Goal: Task Accomplishment & Management: Manage account settings

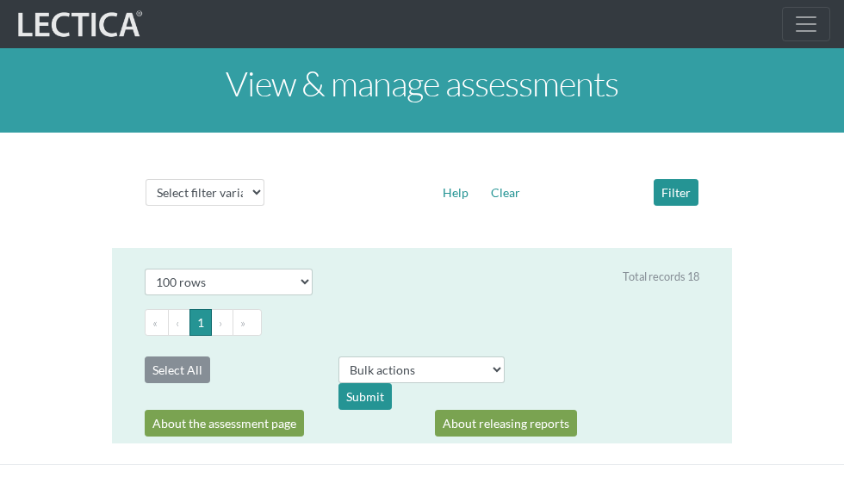
select select "100"
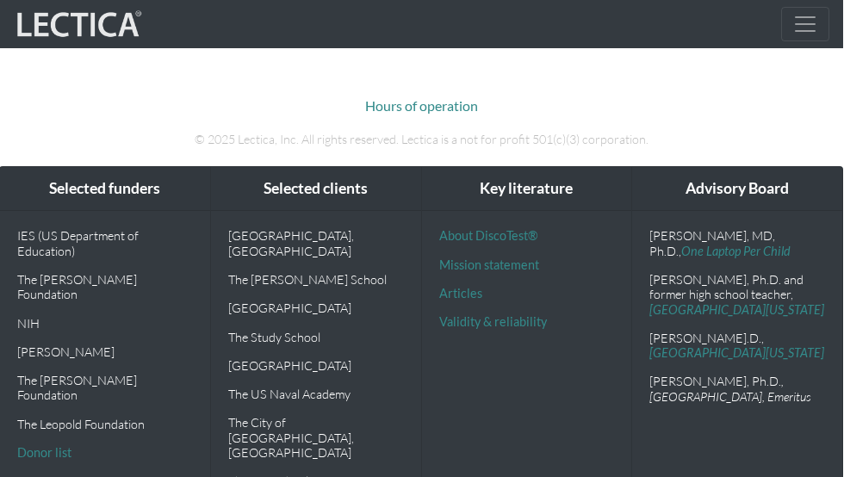
scroll to position [2969, 1]
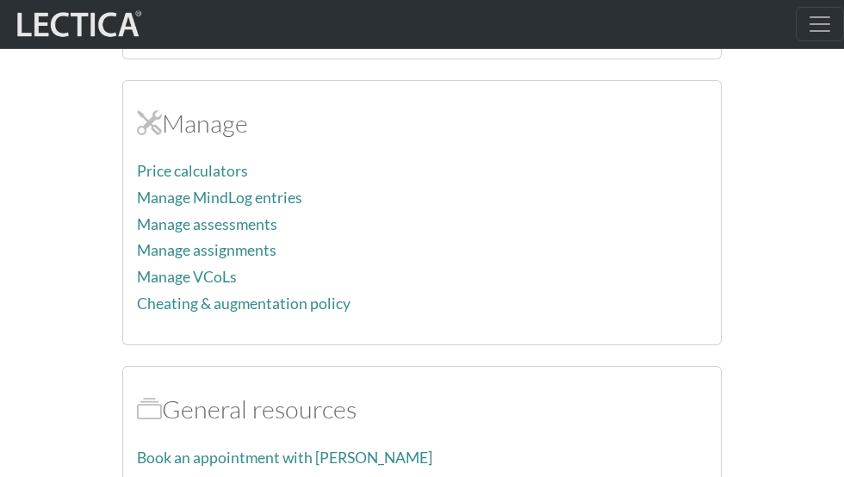
scroll to position [1854, 0]
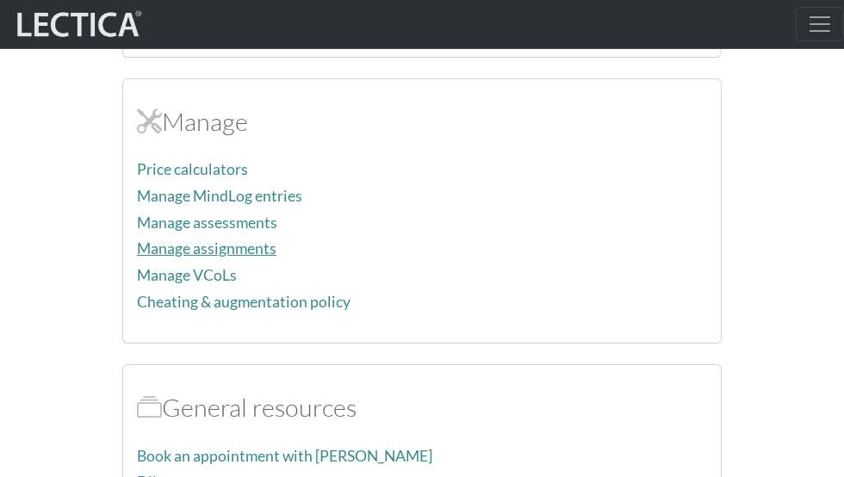
click at [242, 245] on link "Manage assignments" at bounding box center [206, 248] width 139 height 18
click at [191, 220] on link "Manage assessments" at bounding box center [207, 223] width 140 height 18
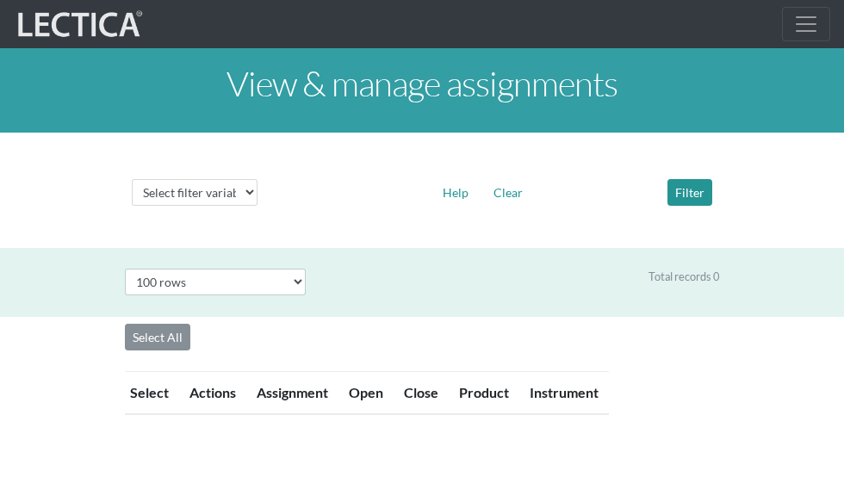
select select "100"
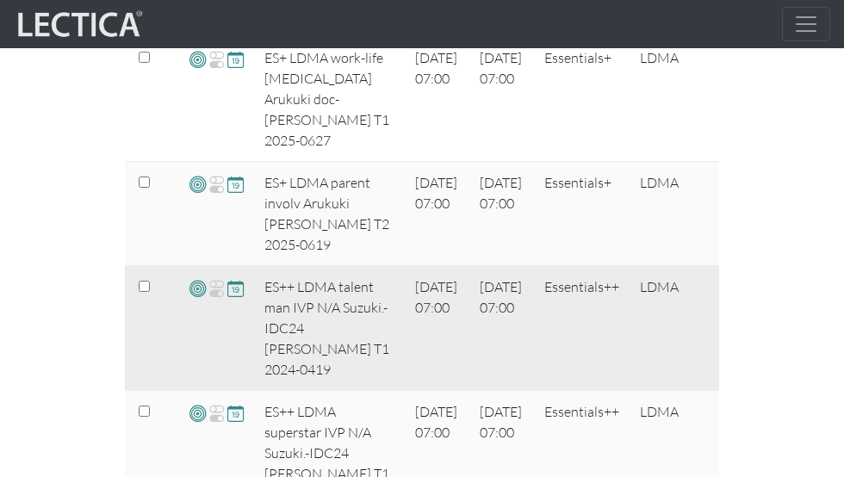
scroll to position [611, 0]
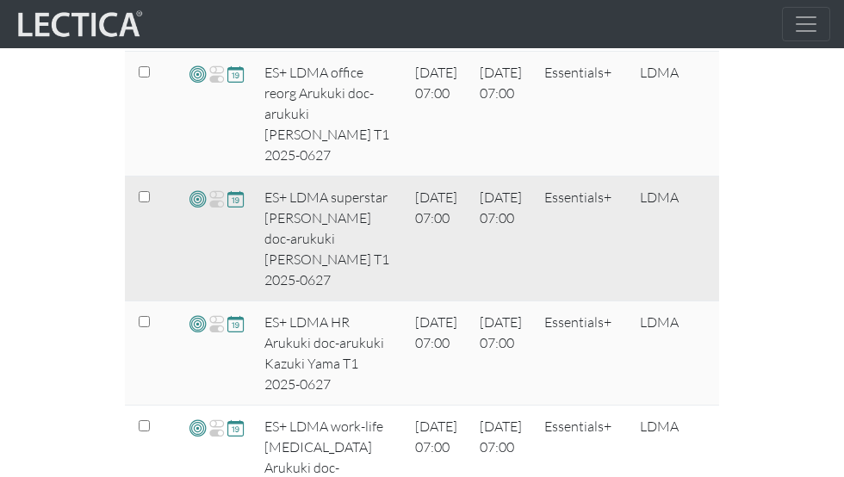
click at [195, 204] on span at bounding box center [197, 199] width 16 height 20
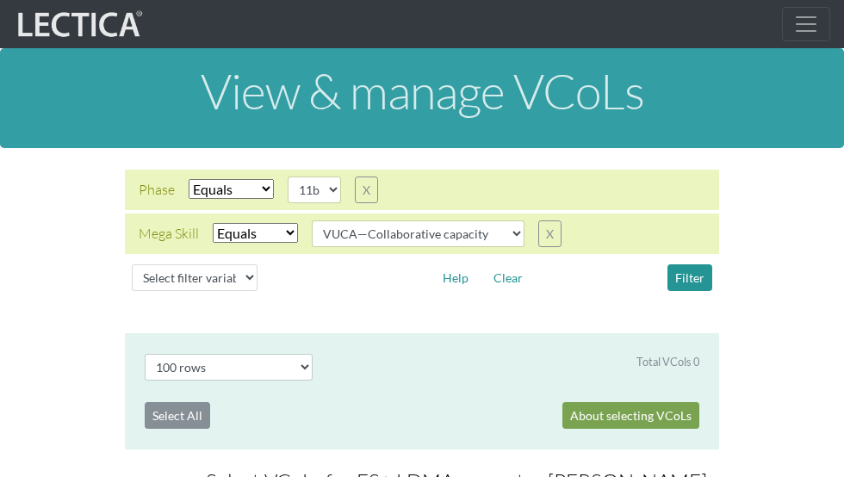
select select "100"
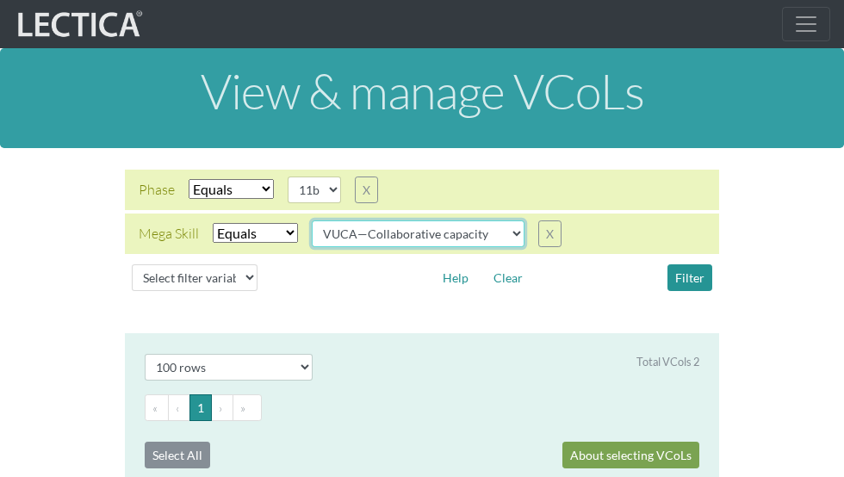
click at [455, 242] on select "VUCA—Collaborative capacity VUCA—Contextual thinking VUCA—Decision-making proce…" at bounding box center [418, 233] width 213 height 27
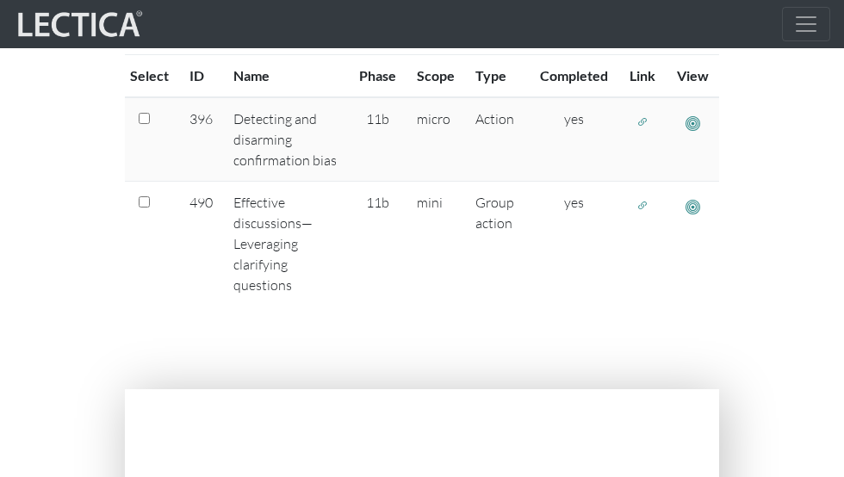
scroll to position [460, 0]
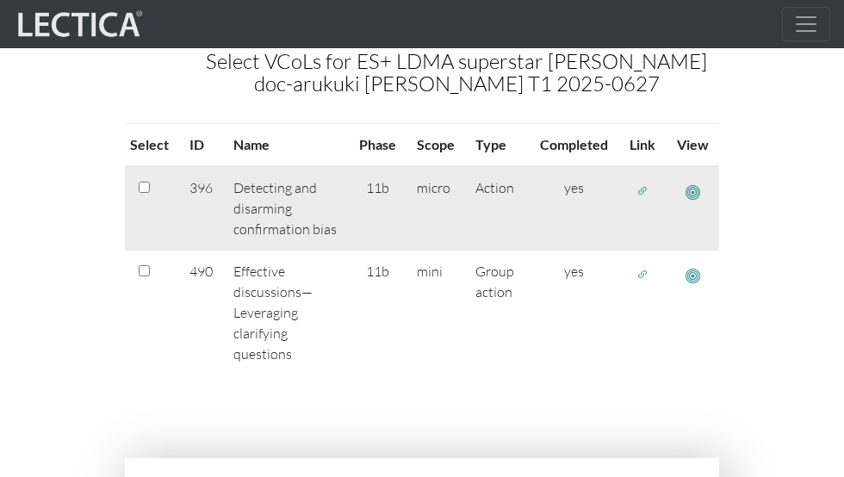
click at [694, 186] on span "button" at bounding box center [692, 192] width 15 height 18
click at [638, 189] on span "button" at bounding box center [642, 190] width 12 height 15
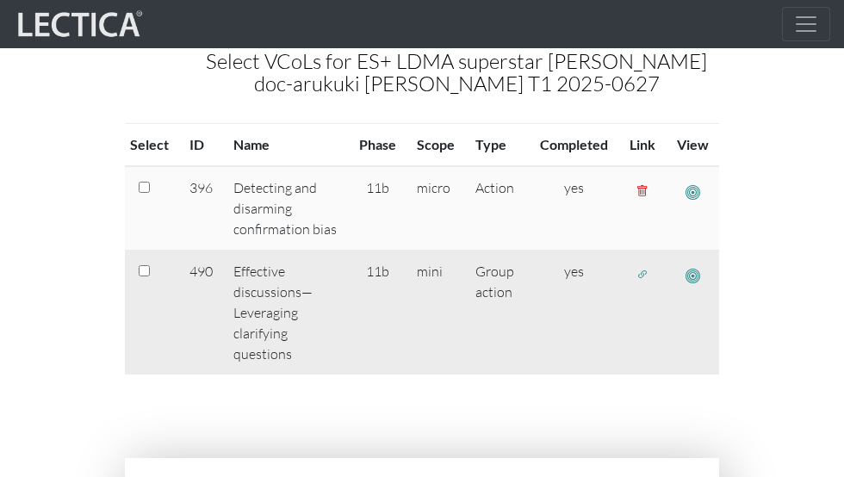
click at [645, 275] on span "button" at bounding box center [642, 274] width 12 height 15
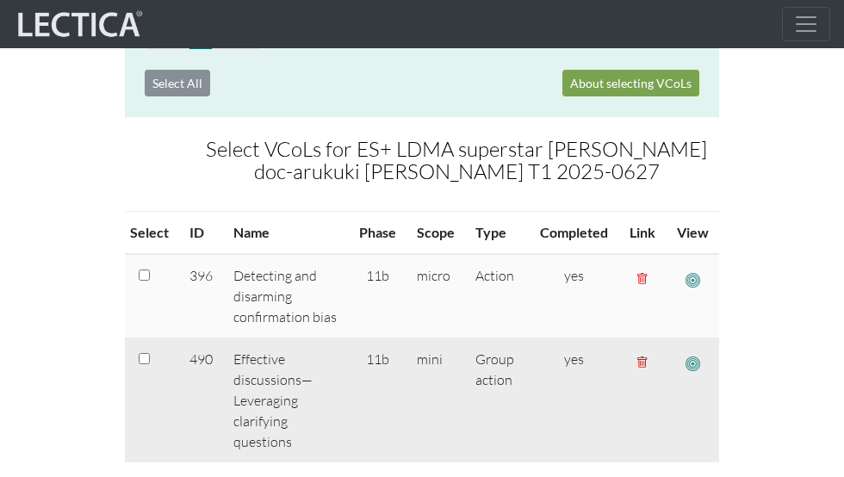
scroll to position [0, 0]
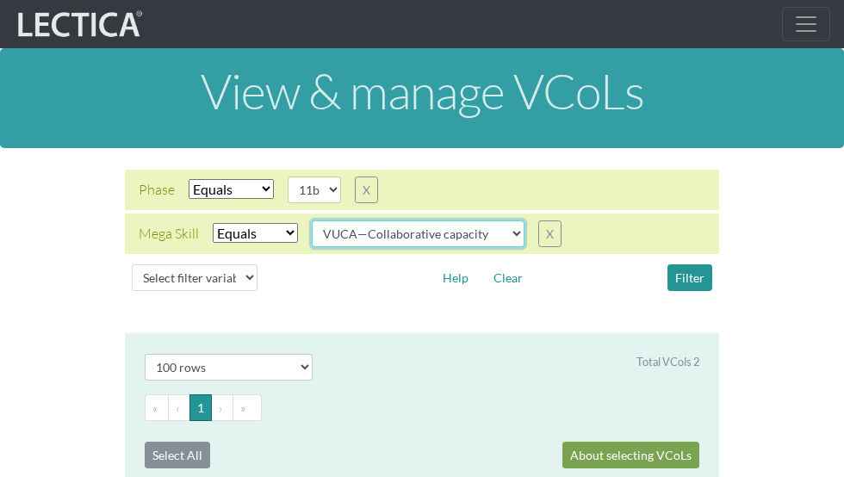
click at [459, 231] on select "VUCA—Collaborative capacity VUCA—Contextual thinking VUCA—Decision-making proce…" at bounding box center [418, 233] width 213 height 27
click at [313, 220] on select "VUCA—Collaborative capacity VUCA—Contextual thinking VUCA—Decision-making proce…" at bounding box center [418, 233] width 213 height 27
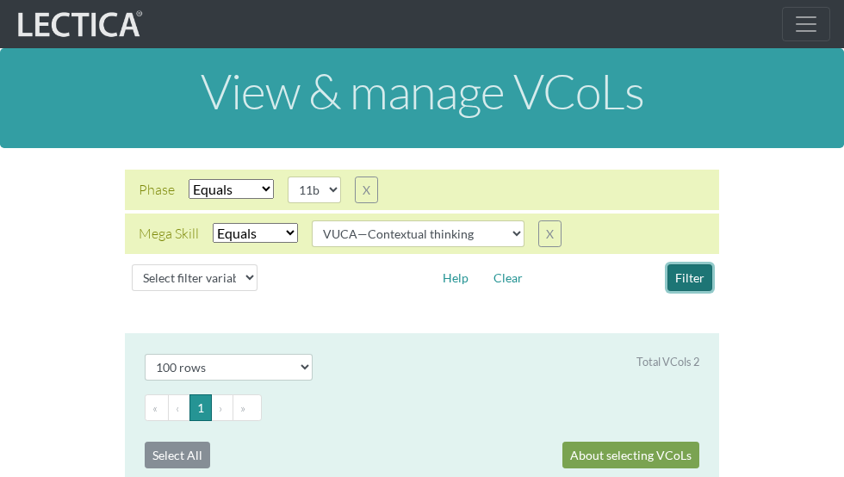
click at [690, 279] on button "Filter" at bounding box center [689, 277] width 45 height 27
click at [686, 275] on button "Filter" at bounding box center [689, 277] width 45 height 27
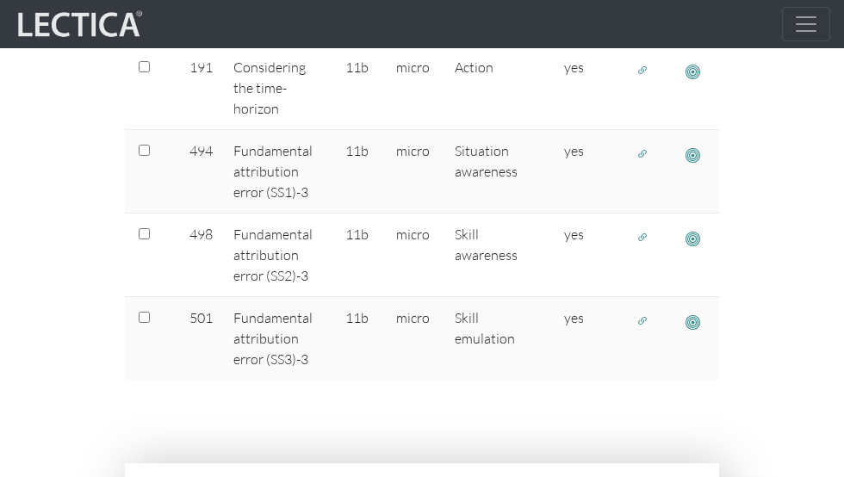
scroll to position [568, 0]
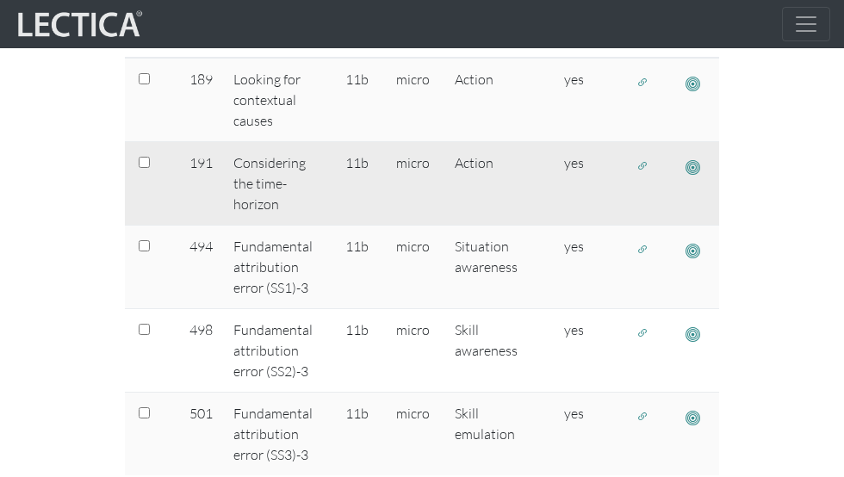
click at [641, 167] on span "button" at bounding box center [642, 165] width 12 height 15
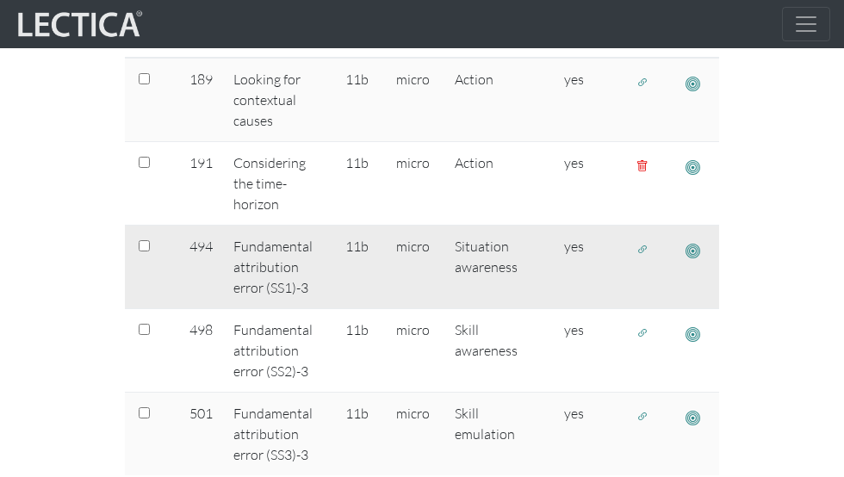
click at [635, 250] on button "button" at bounding box center [642, 249] width 28 height 27
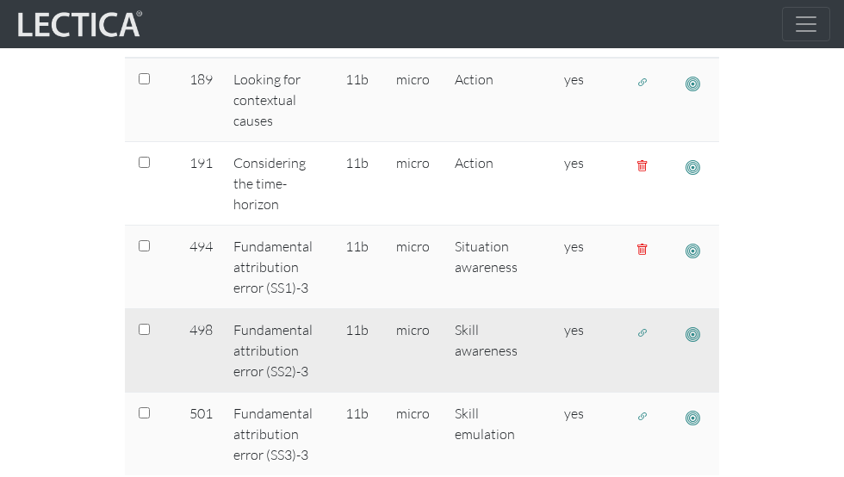
click at [643, 329] on span "button" at bounding box center [642, 332] width 12 height 15
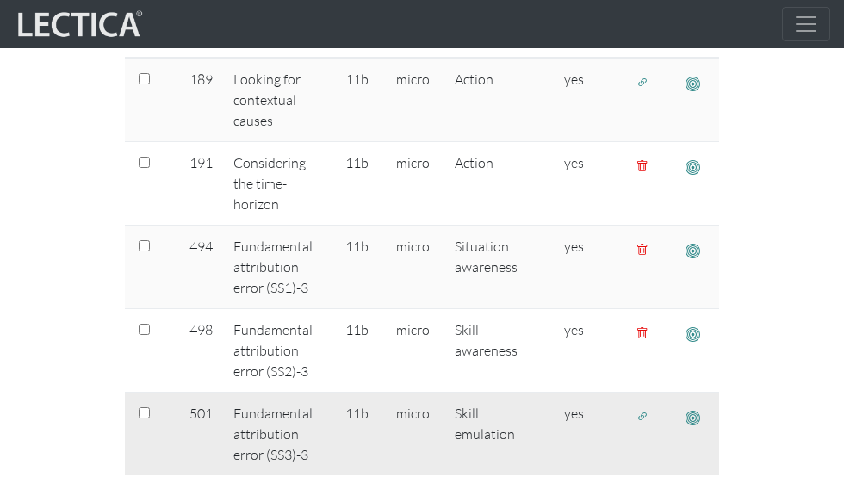
click at [641, 412] on span "button" at bounding box center [642, 416] width 12 height 15
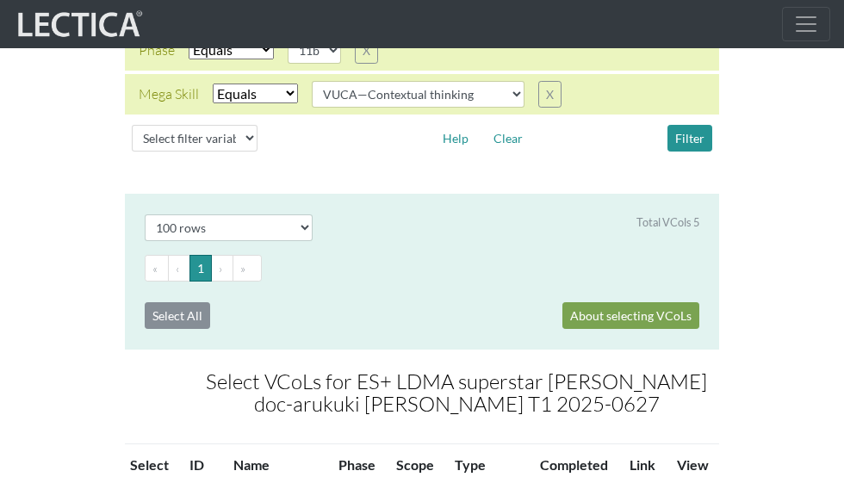
scroll to position [106, 0]
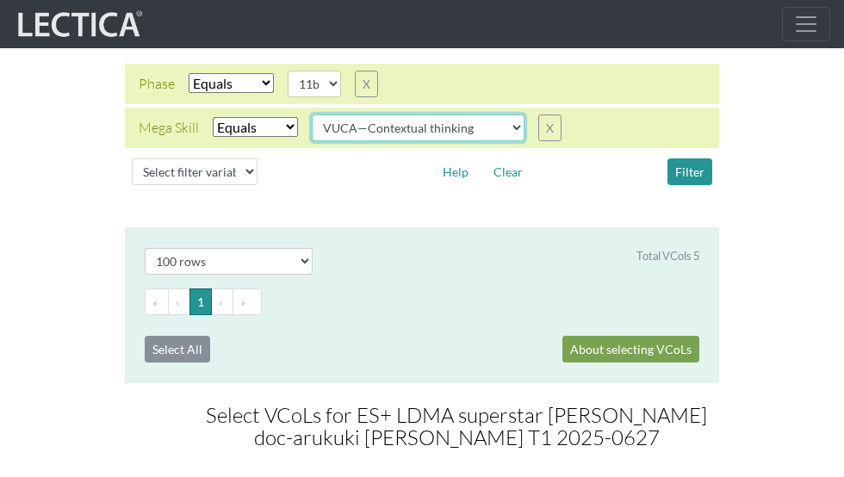
click at [431, 124] on select "VUCA—Collaborative capacity VUCA—Contextual thinking VUCA—Decision-making proce…" at bounding box center [418, 128] width 213 height 27
select select "VUCA—Decision-making process"
click at [313, 115] on select "VUCA—Collaborative capacity VUCA—Contextual thinking VUCA—Decision-making proce…" at bounding box center [418, 128] width 213 height 27
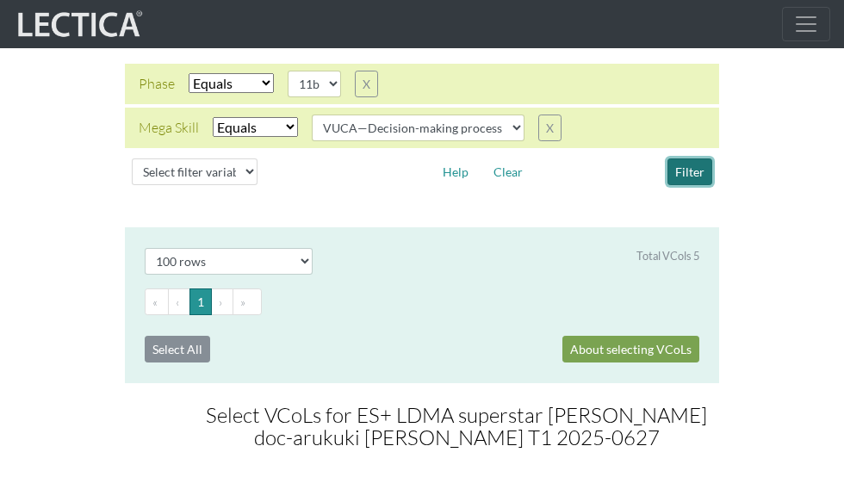
click at [693, 171] on button "Filter" at bounding box center [689, 171] width 45 height 27
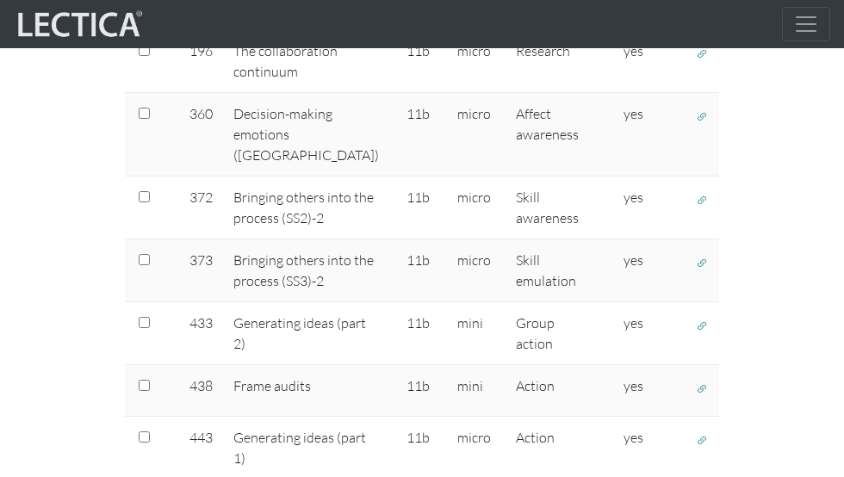
scroll to position [668, 0]
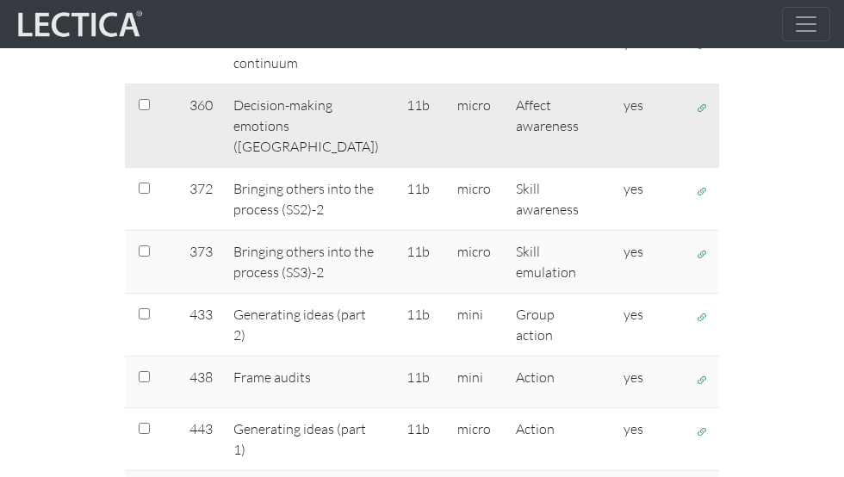
click at [745, 119] on span "button" at bounding box center [752, 110] width 15 height 18
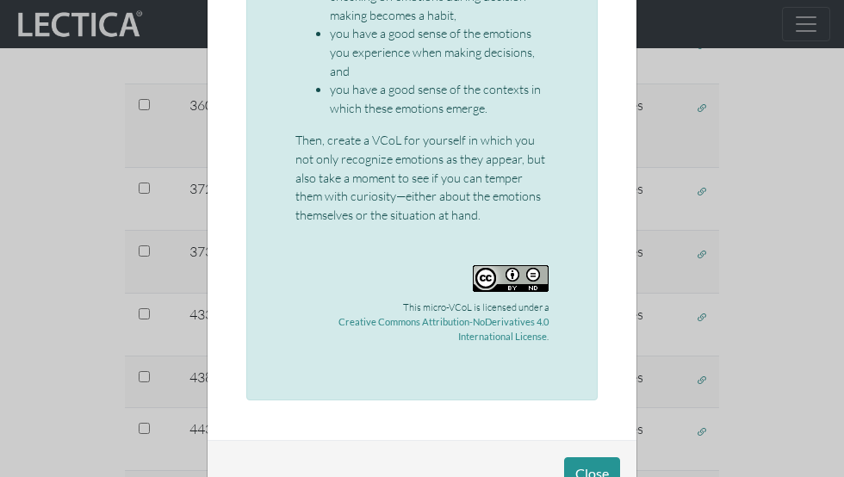
scroll to position [1543, 0]
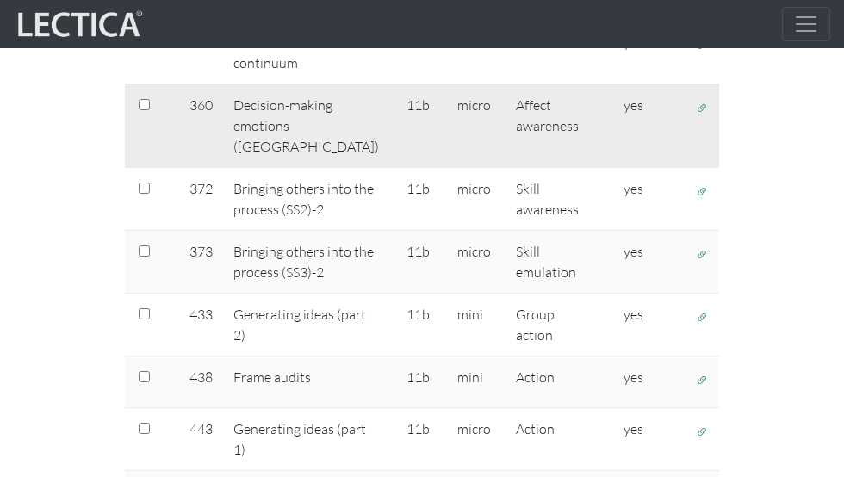
click at [696, 115] on span "button" at bounding box center [702, 108] width 12 height 15
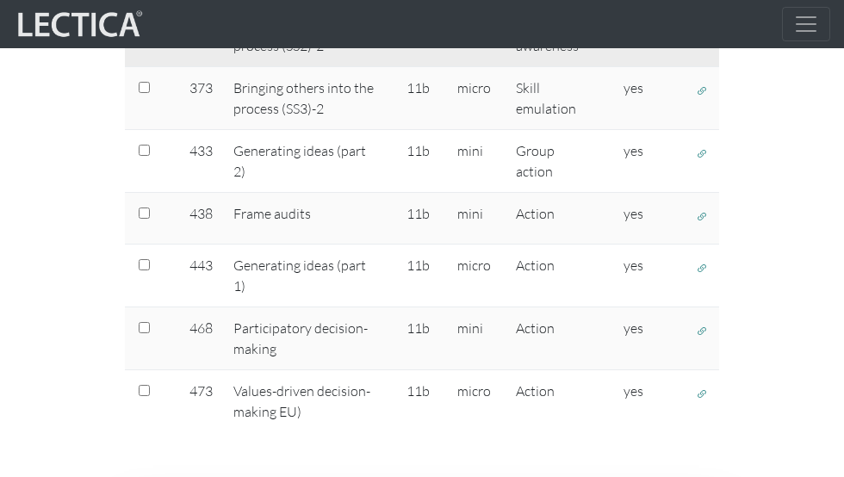
scroll to position [861, 0]
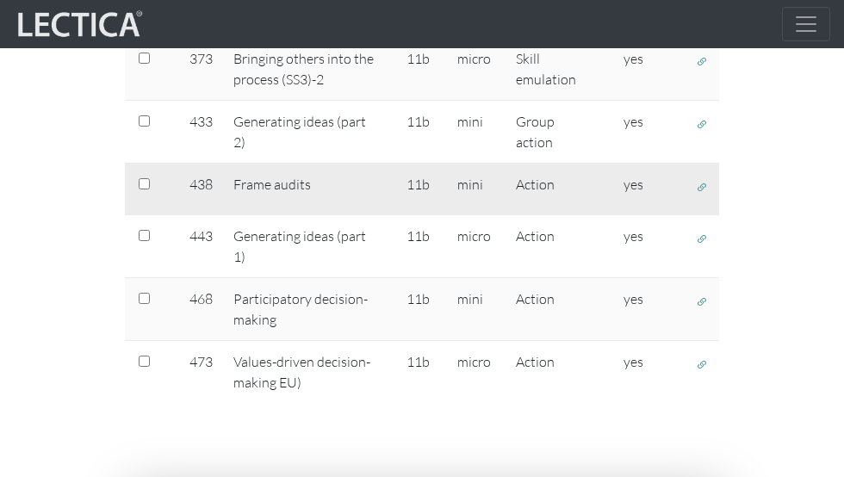
click at [745, 198] on span "button" at bounding box center [752, 189] width 15 height 18
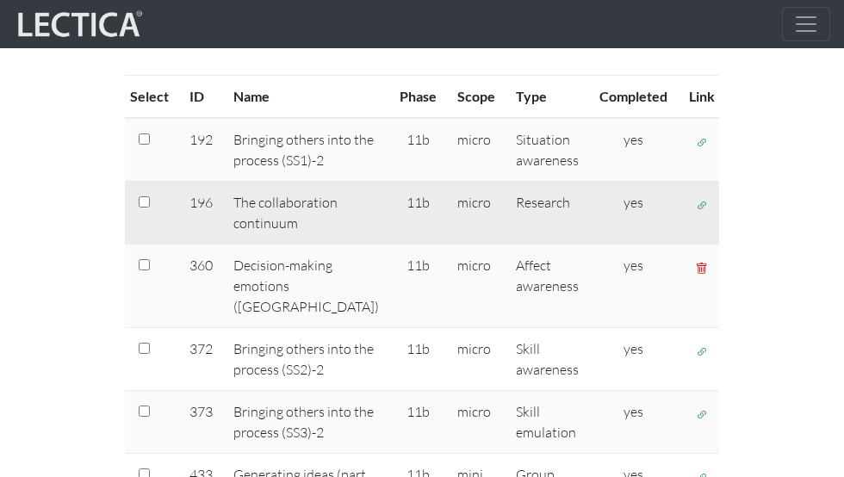
scroll to position [536, 0]
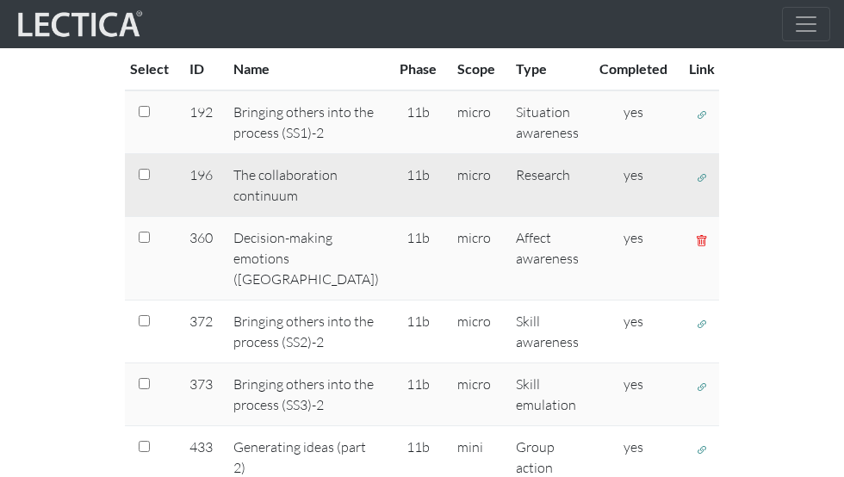
click at [745, 189] on span "button" at bounding box center [752, 179] width 15 height 18
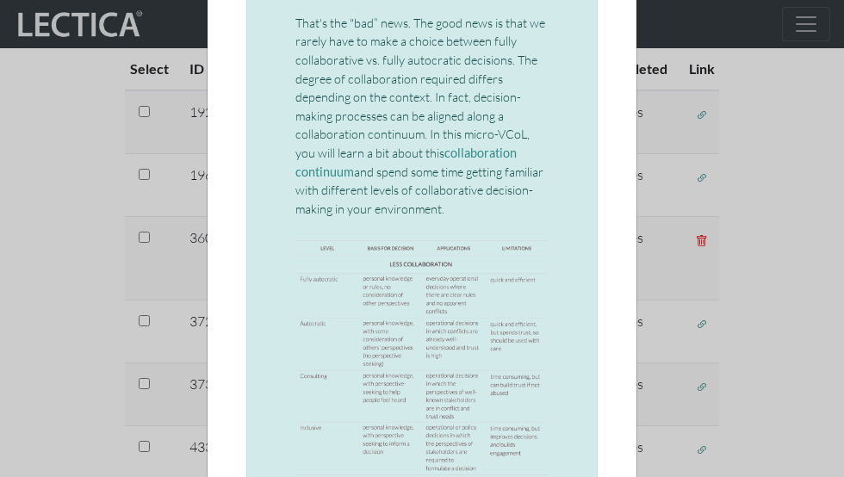
scroll to position [382, 0]
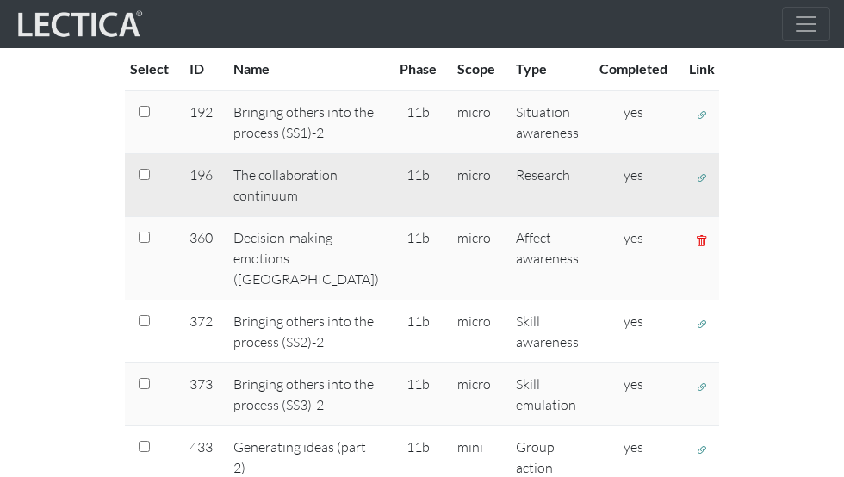
click at [696, 185] on span "button" at bounding box center [702, 177] width 12 height 15
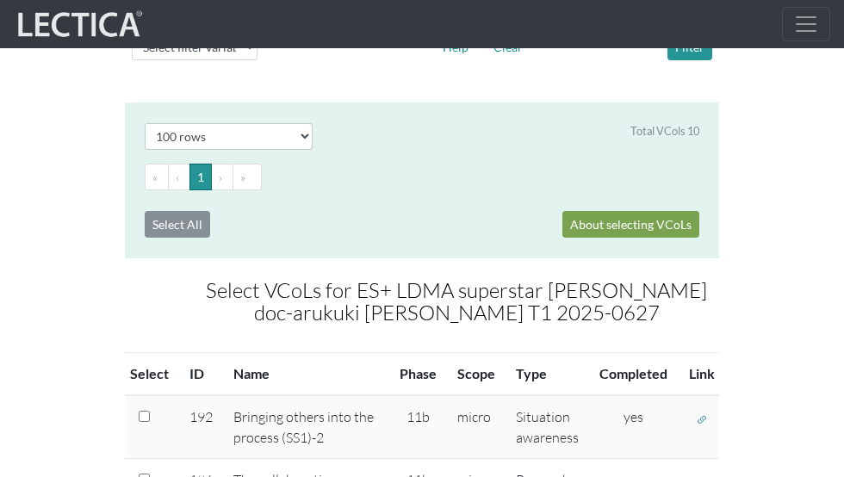
scroll to position [42, 0]
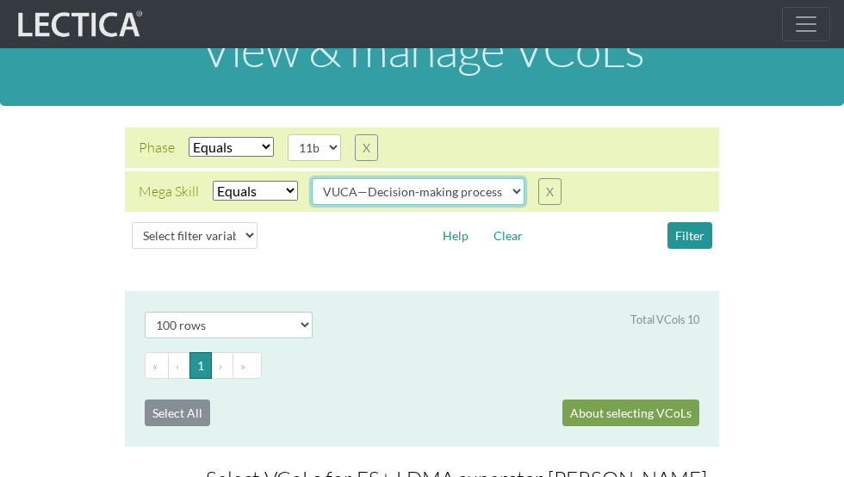
click at [482, 193] on select "VUCA—Collaborative capacity VUCA—Contextual thinking VUCA—Decision-making proce…" at bounding box center [418, 191] width 213 height 27
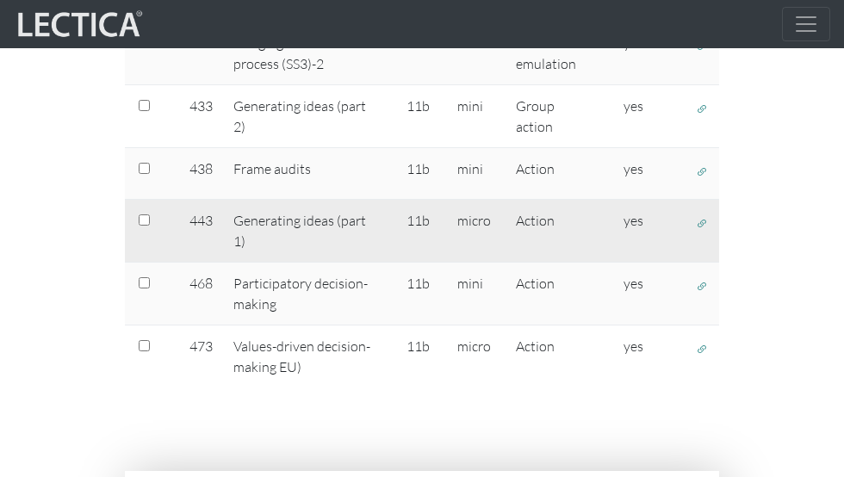
scroll to position [950, 0]
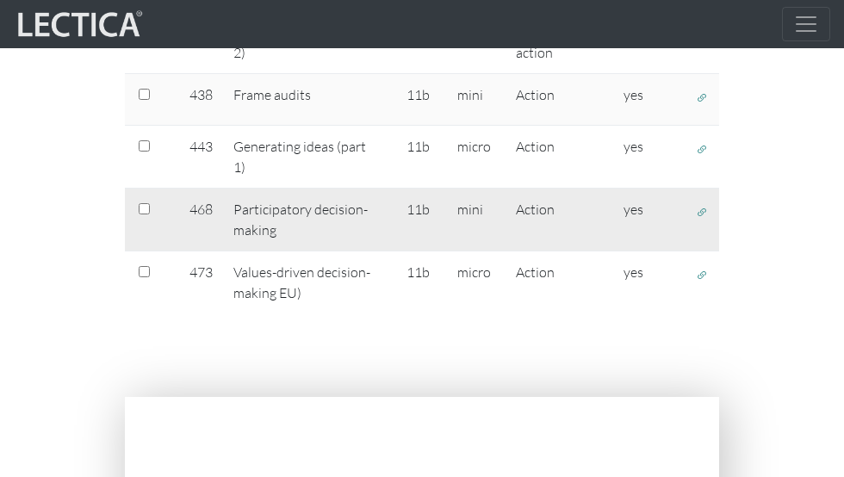
click at [745, 223] on span "button" at bounding box center [752, 214] width 15 height 18
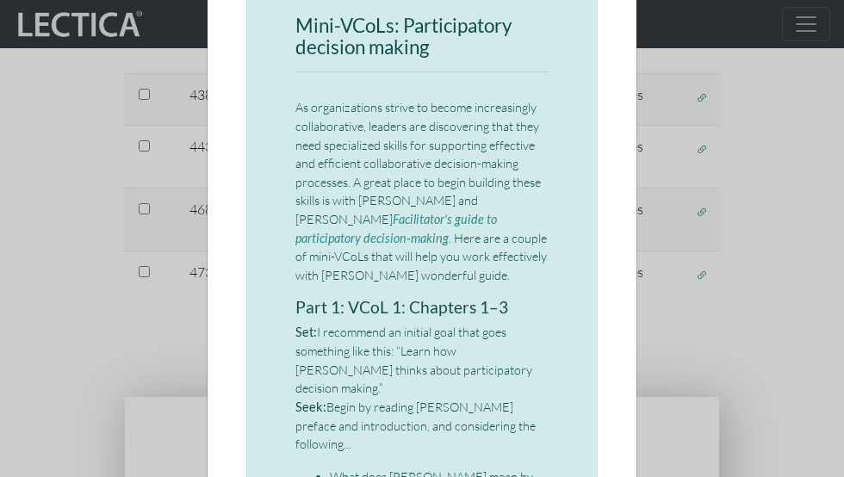
scroll to position [162, 0]
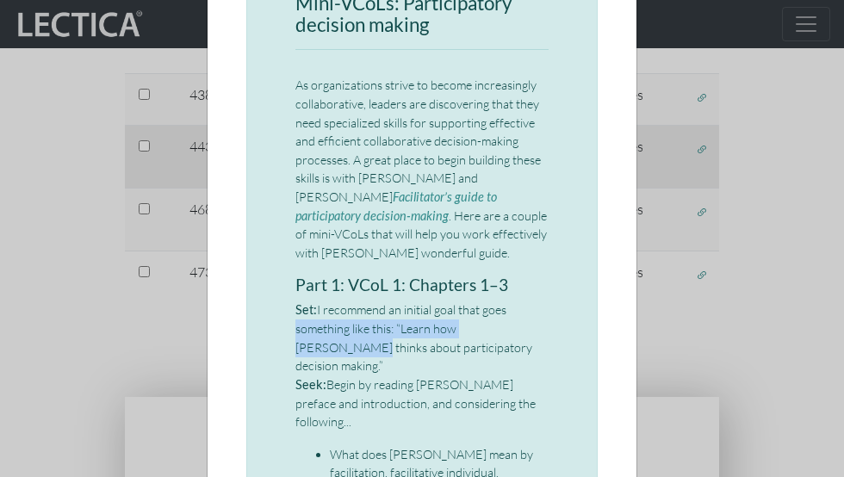
drag, startPoint x: 744, startPoint y: 311, endPoint x: 552, endPoint y: 294, distance: 192.7
click at [552, 294] on div "× Mini-VCoLs: Participatory decision making As organizations strive to become i…" at bounding box center [422, 238] width 844 height 477
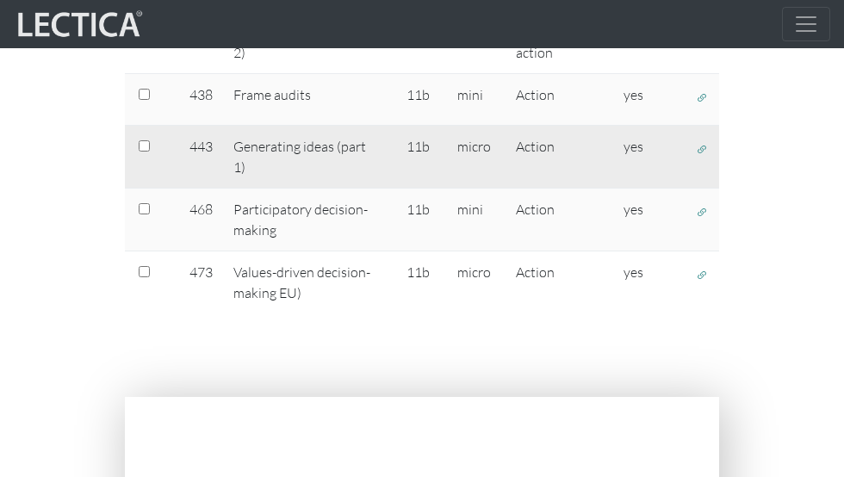
scroll to position [954, 0]
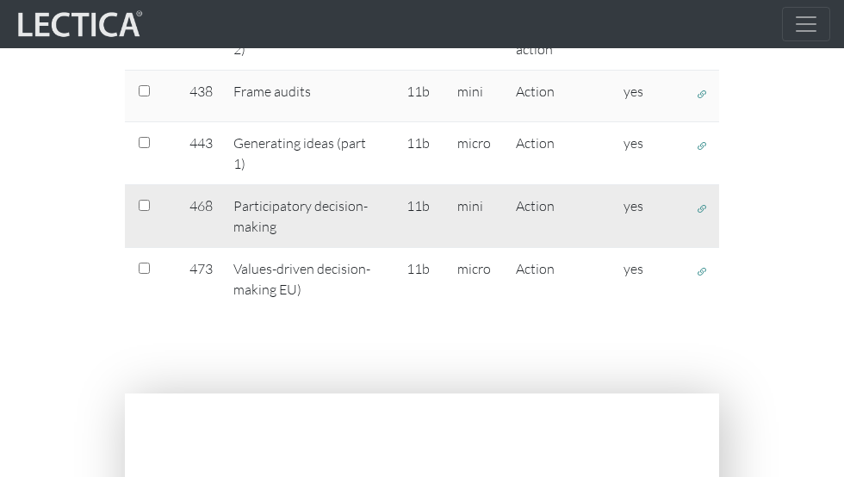
click at [745, 220] on span "button" at bounding box center [752, 210] width 15 height 18
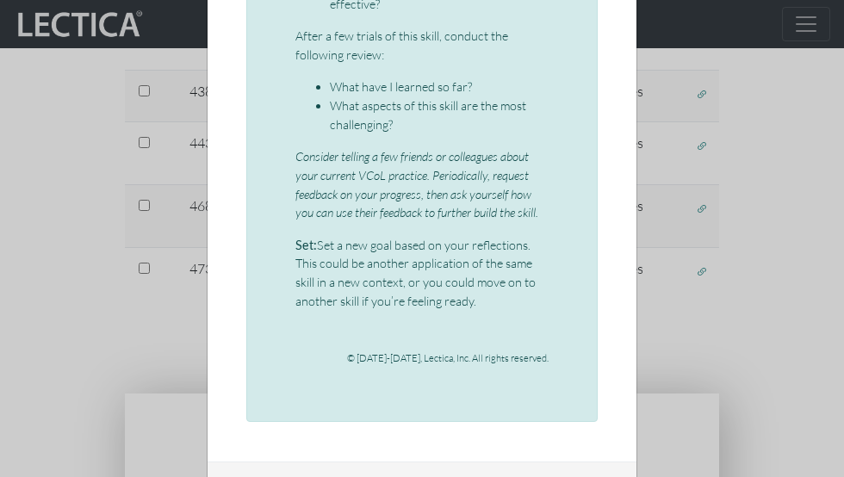
scroll to position [1991, 0]
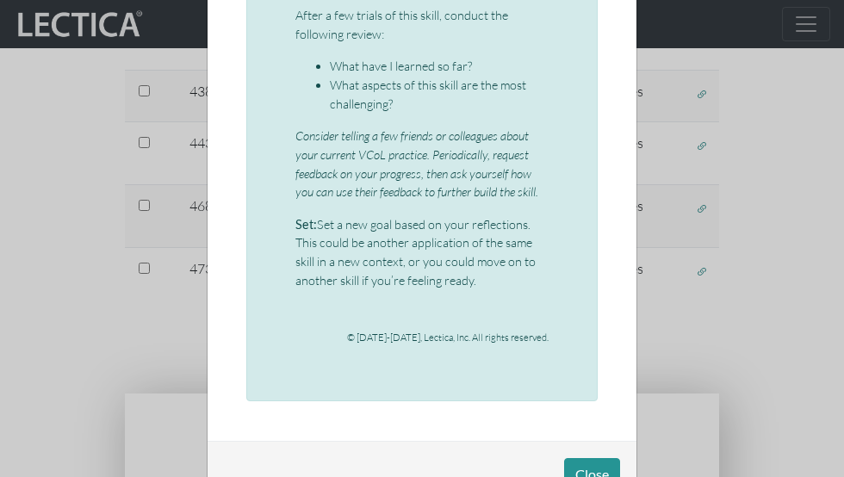
click at [653, 327] on div "× Mini-VCoLs: Participatory decision making As organizations strive to become i…" at bounding box center [422, 238] width 844 height 477
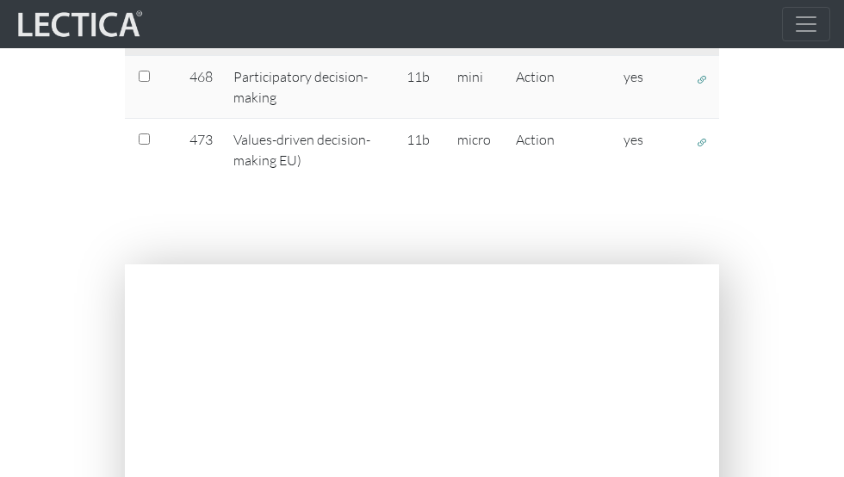
scroll to position [1136, 0]
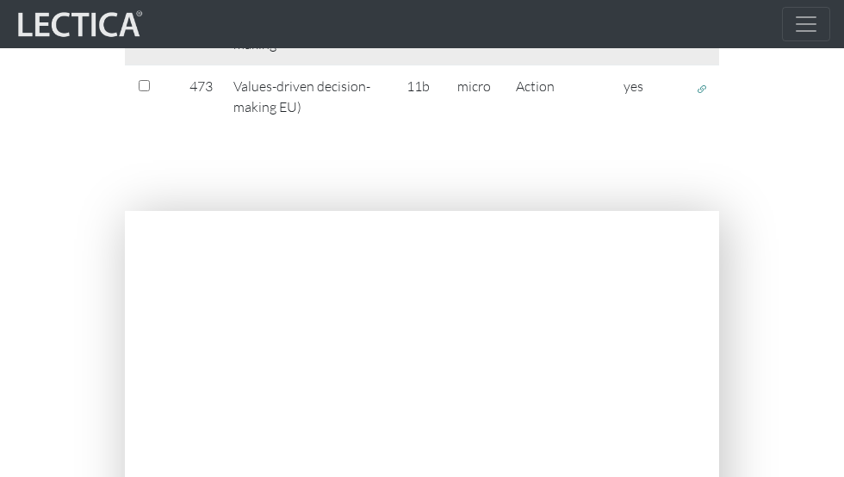
click at [696, 34] on span "button" at bounding box center [702, 26] width 12 height 15
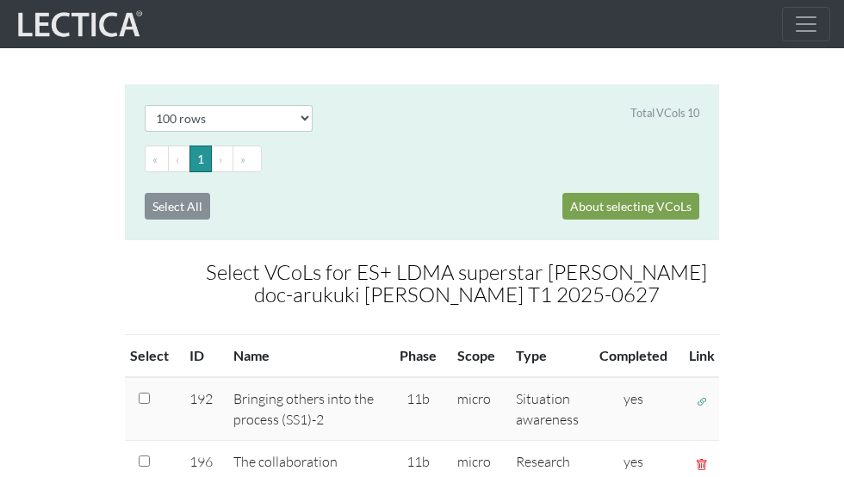
scroll to position [67, 0]
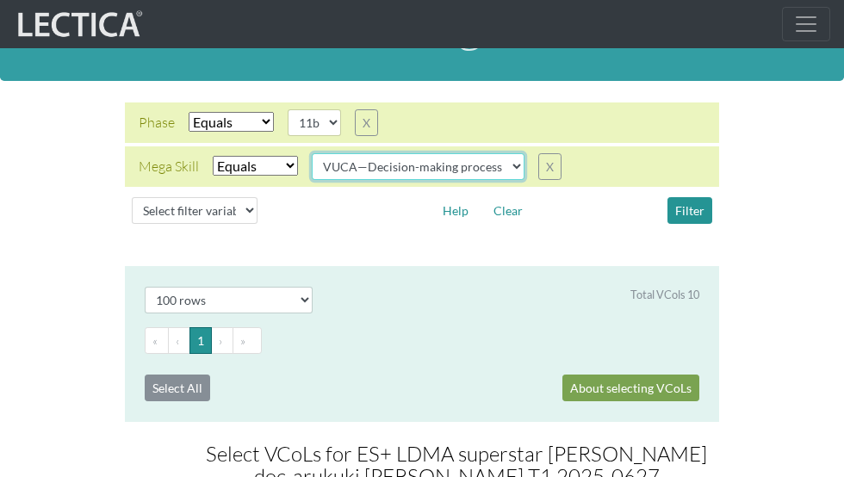
click at [431, 168] on select "VUCA—Collaborative capacity VUCA—Contextual thinking VUCA—Decision-making proce…" at bounding box center [418, 166] width 213 height 27
select select "VUCA—Perspective coordination"
click at [313, 153] on select "VUCA—Collaborative capacity VUCA—Contextual thinking VUCA—Decision-making proce…" at bounding box center [418, 166] width 213 height 27
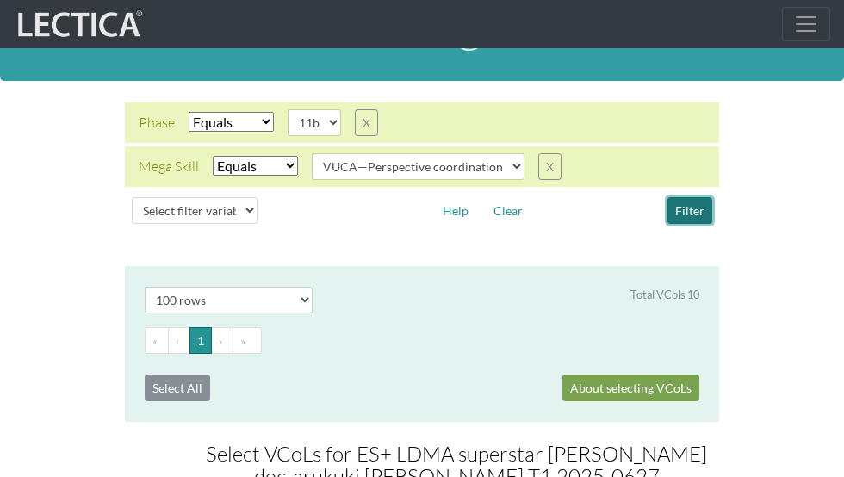
click at [689, 203] on button "Filter" at bounding box center [689, 210] width 45 height 27
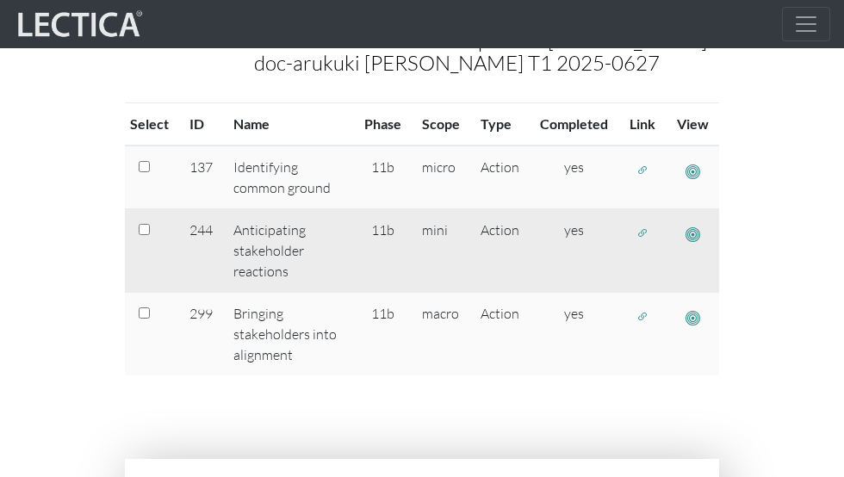
scroll to position [518, 0]
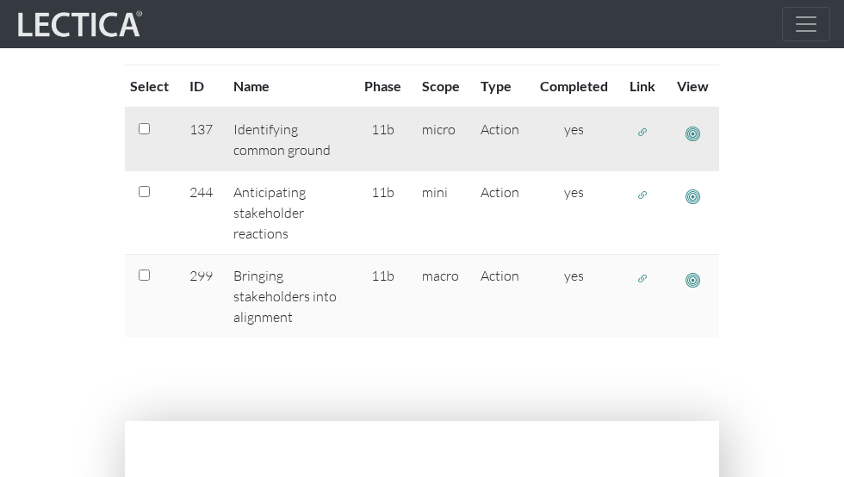
click at [641, 133] on span "button" at bounding box center [642, 132] width 12 height 15
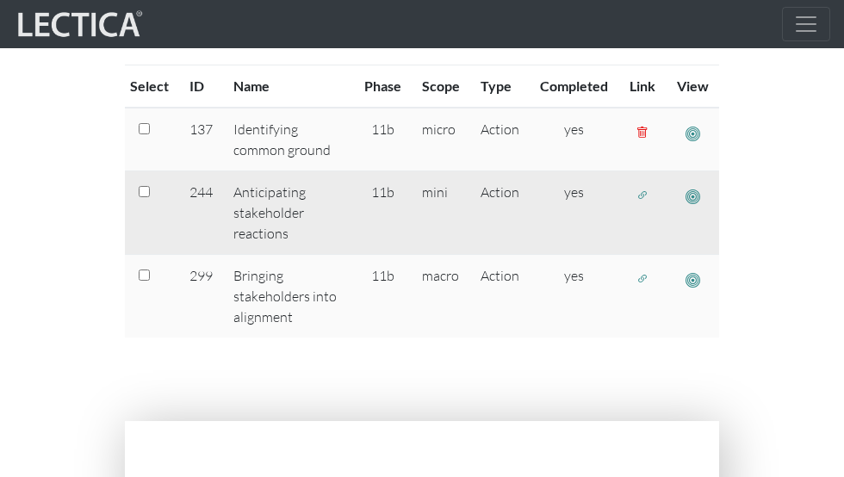
click at [638, 198] on span "button" at bounding box center [642, 195] width 12 height 15
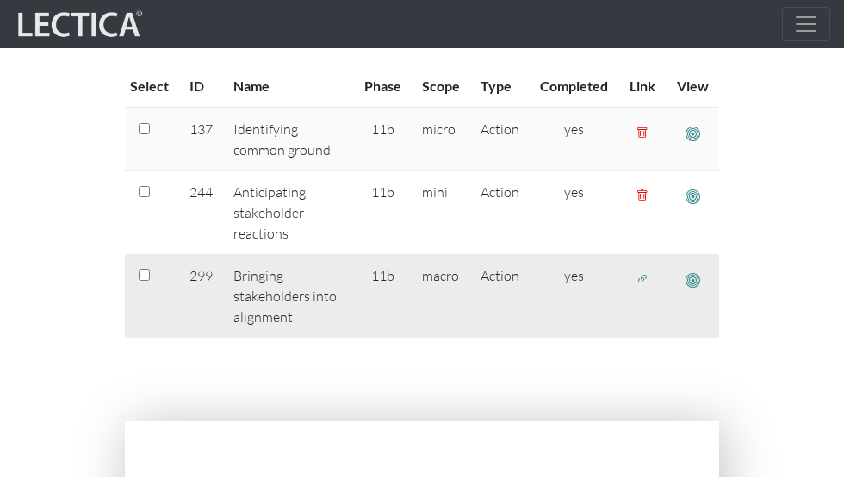
click at [636, 274] on span "button" at bounding box center [642, 278] width 12 height 15
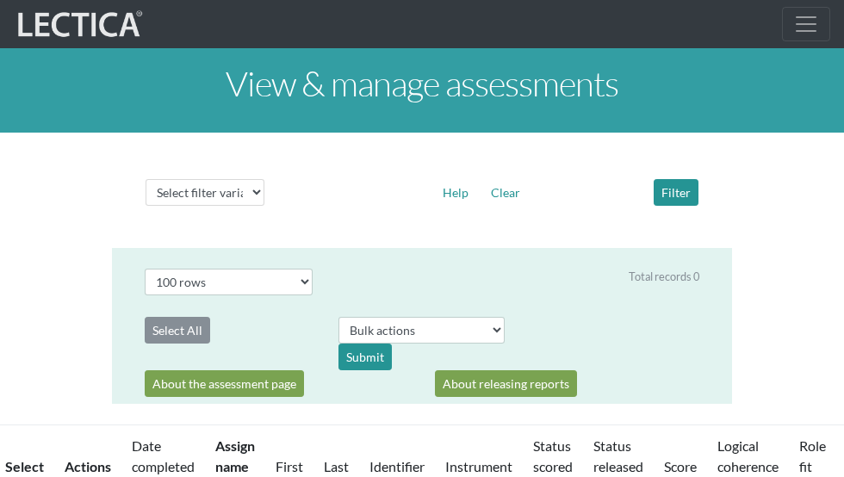
select select "100"
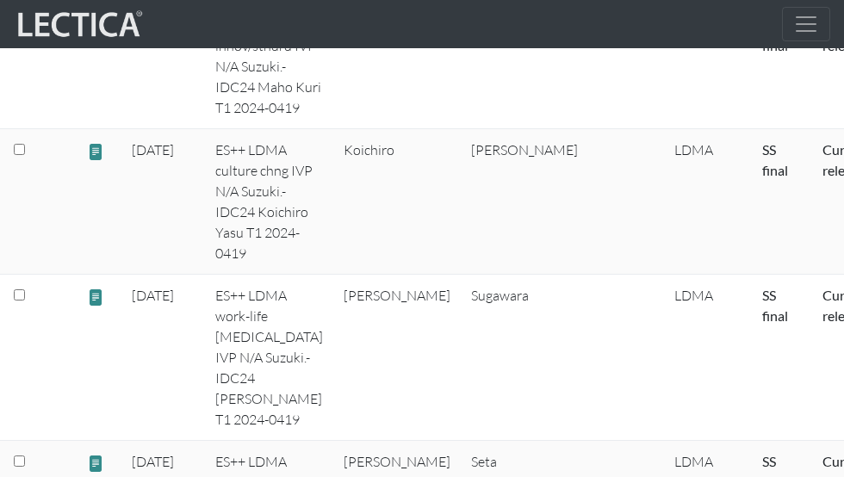
scroll to position [3135, 0]
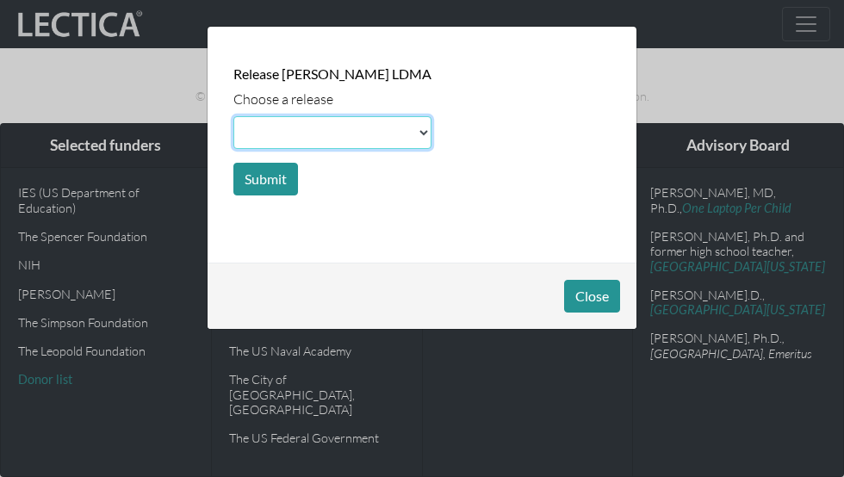
click at [259, 127] on select at bounding box center [332, 132] width 198 height 33
select select "basic"
click at [233, 116] on select at bounding box center [332, 132] width 198 height 33
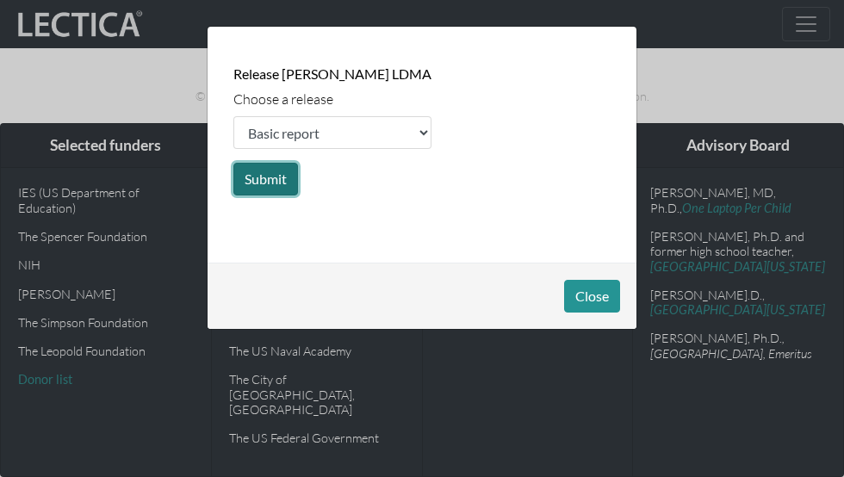
click at [258, 175] on button "Submit" at bounding box center [265, 179] width 65 height 33
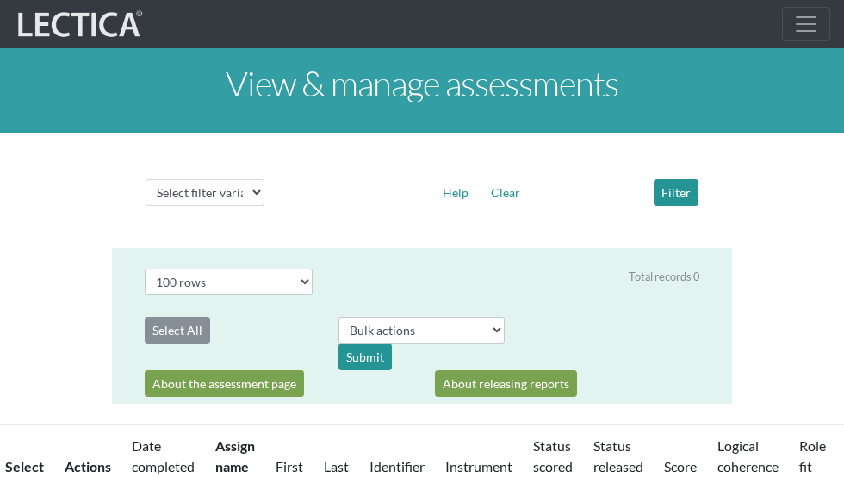
select select "100"
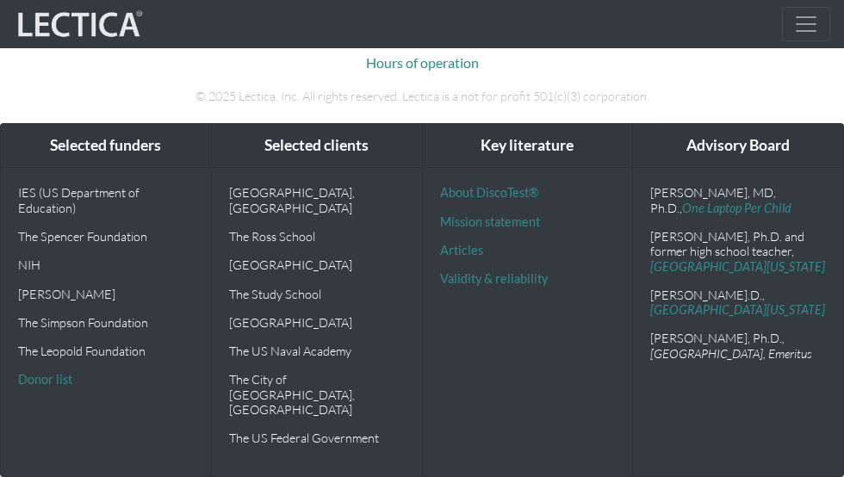
scroll to position [3135, 0]
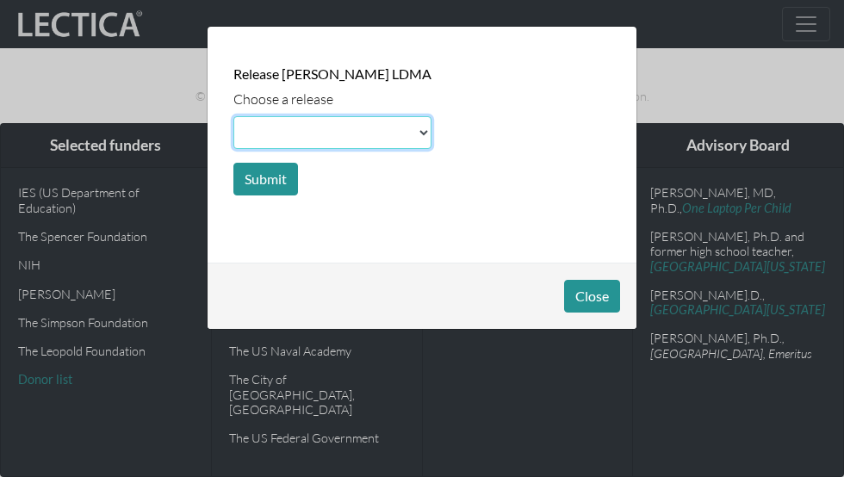
click at [269, 134] on select at bounding box center [332, 132] width 198 height 33
select select "scale"
click at [233, 116] on select at bounding box center [332, 132] width 198 height 33
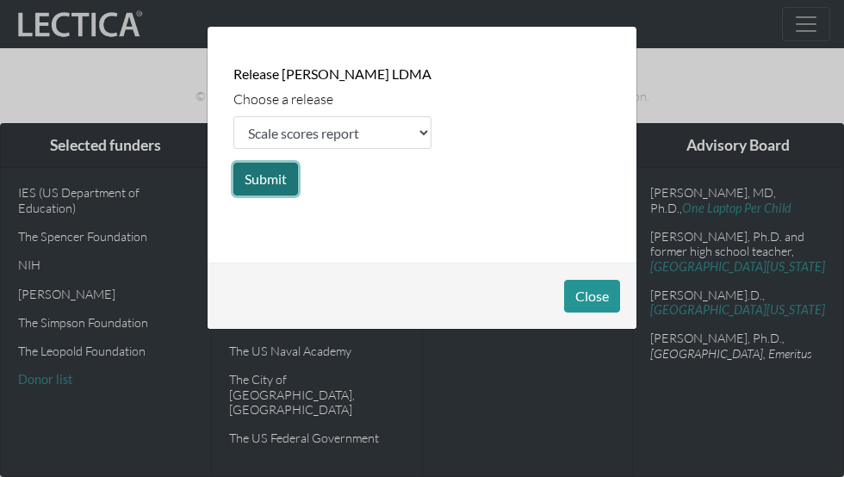
click at [279, 174] on button "Submit" at bounding box center [265, 179] width 65 height 33
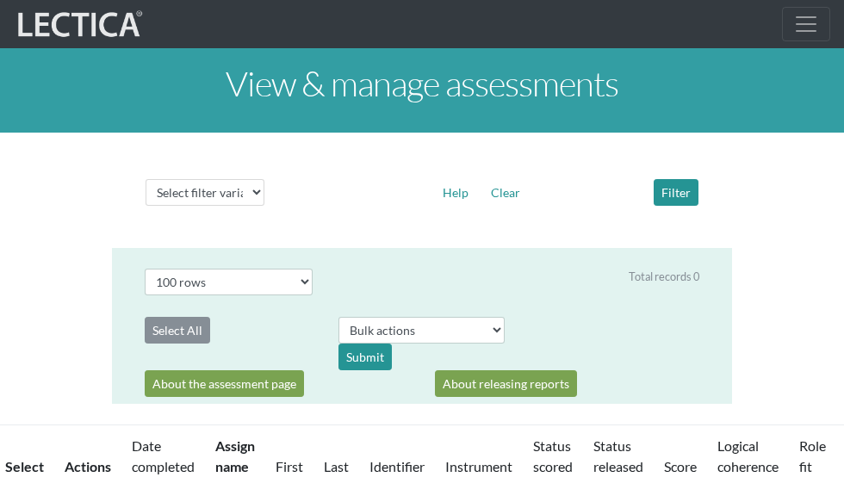
select select "100"
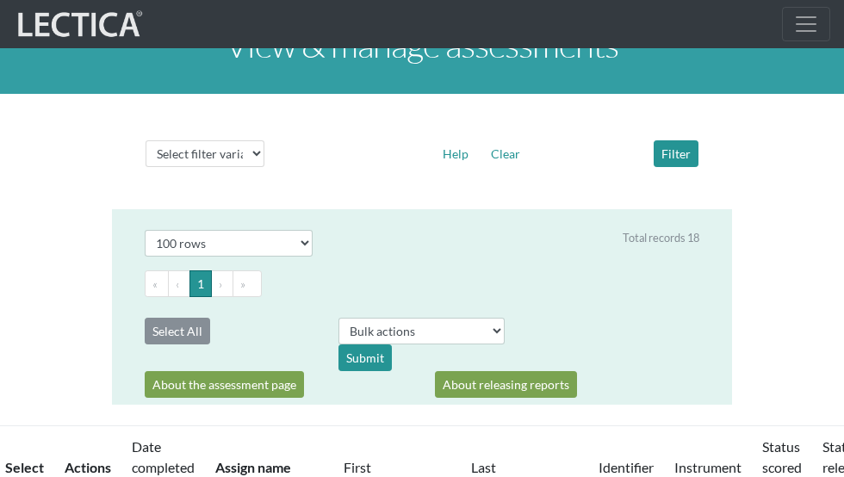
scroll to position [3135, 0]
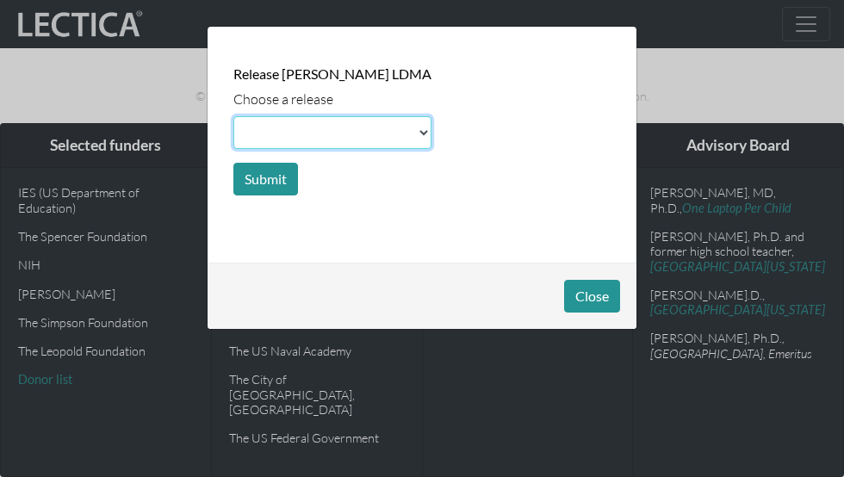
click at [276, 145] on select at bounding box center [332, 132] width 198 height 33
select select "score"
click at [233, 116] on select at bounding box center [332, 132] width 198 height 33
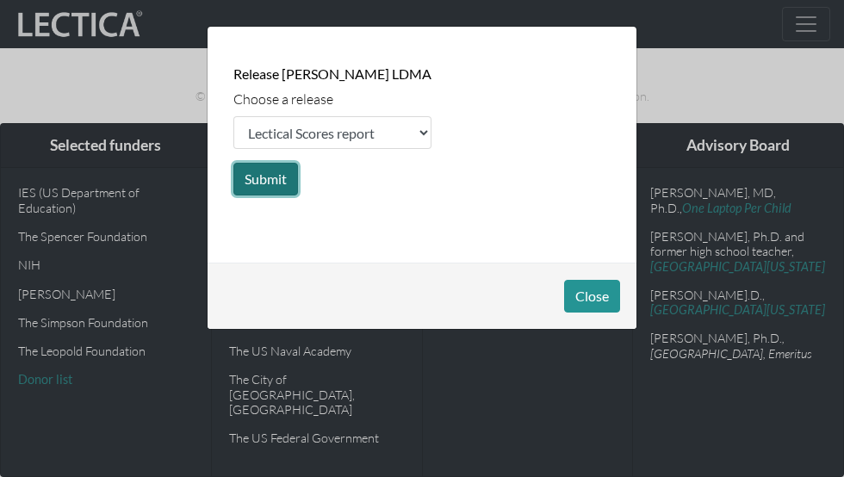
click at [266, 170] on button "Submit" at bounding box center [265, 179] width 65 height 33
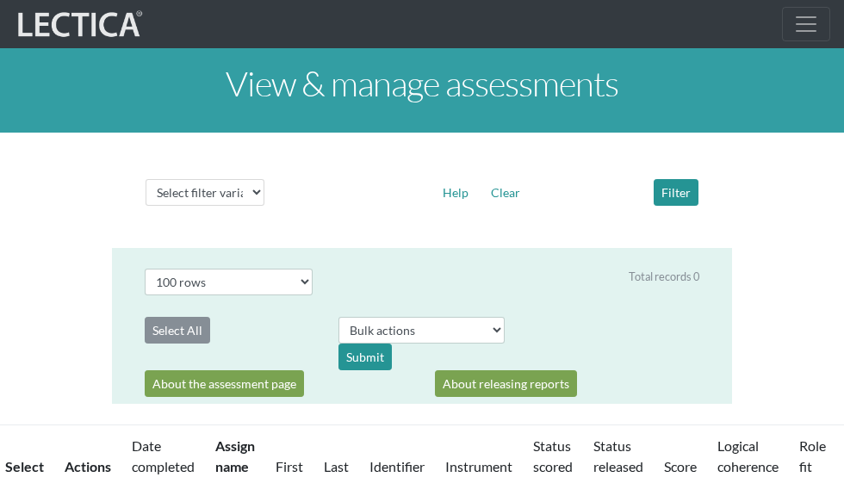
select select "100"
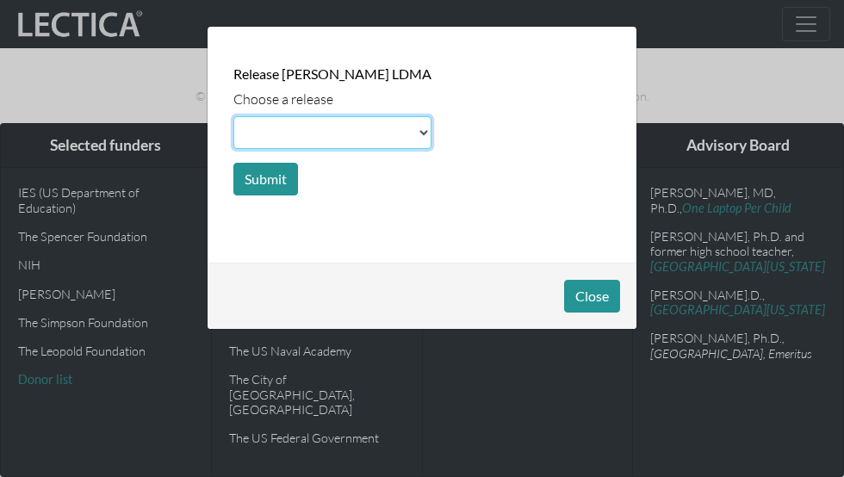
click at [277, 136] on select at bounding box center [332, 132] width 198 height 33
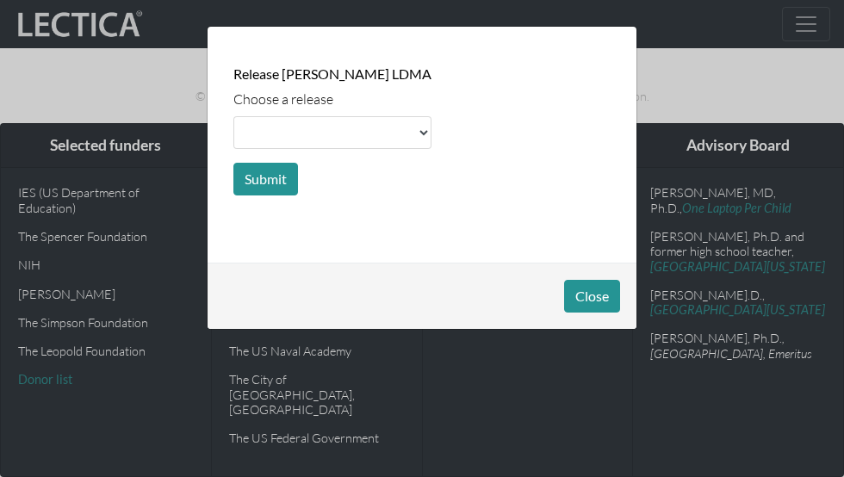
click at [278, 206] on div "Release Reiko Shinjo's LDMA Choose a release Submit" at bounding box center [421, 145] width 429 height 236
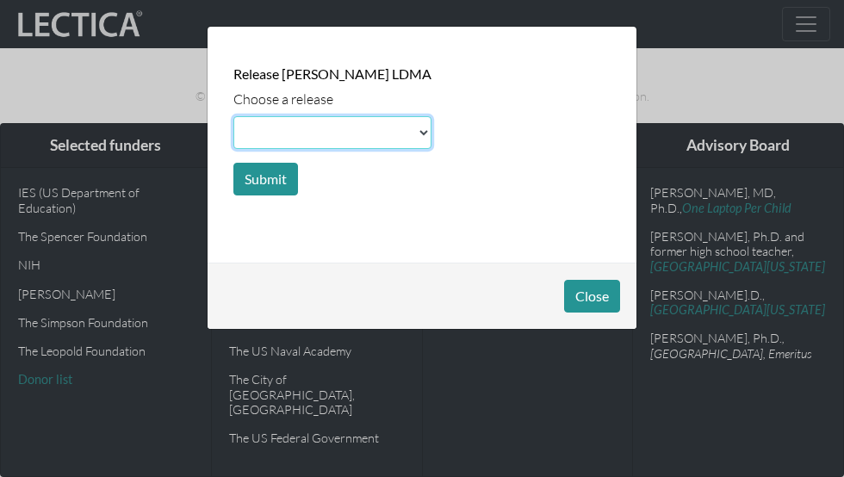
click at [275, 143] on select at bounding box center [332, 132] width 198 height 33
select select "growth"
click at [233, 116] on select at bounding box center [332, 132] width 198 height 33
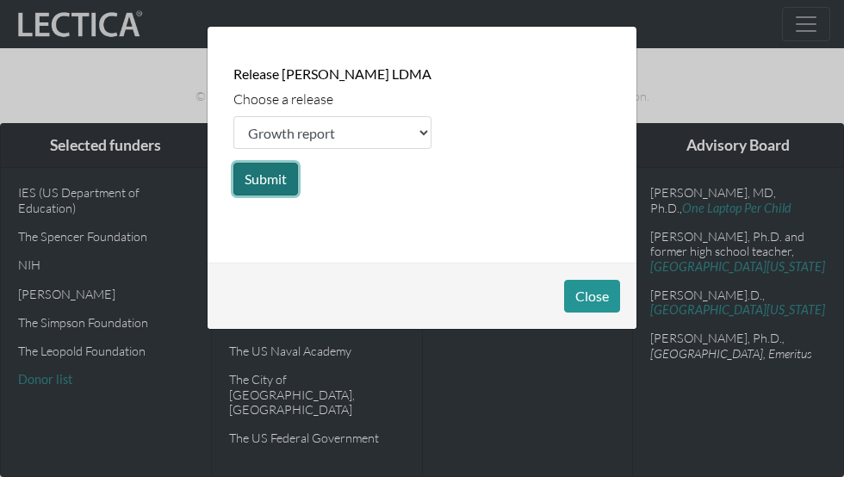
click at [267, 180] on button "Submit" at bounding box center [265, 179] width 65 height 33
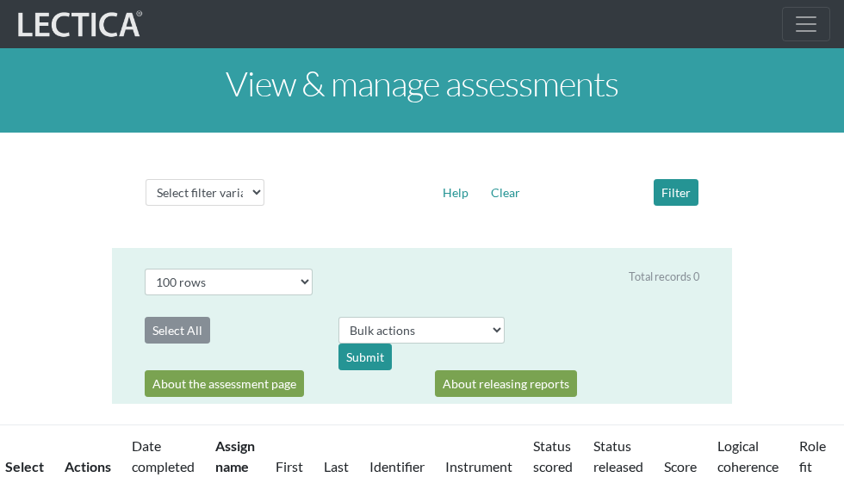
select select "100"
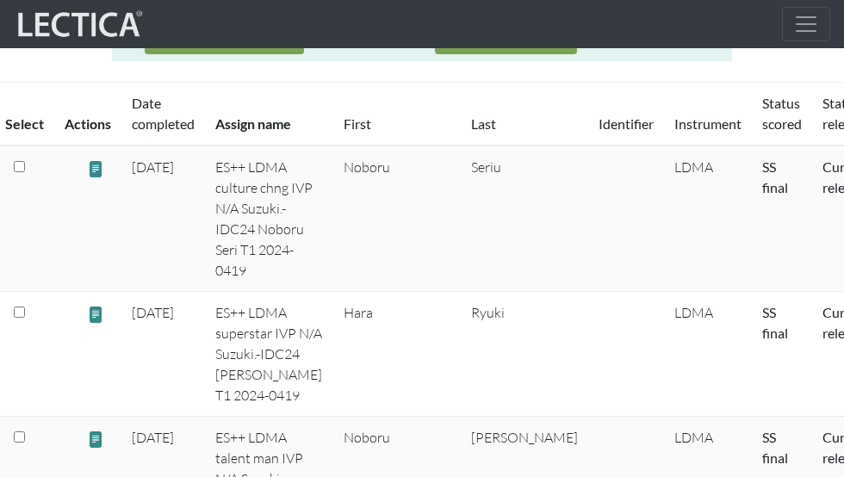
scroll to position [354, 0]
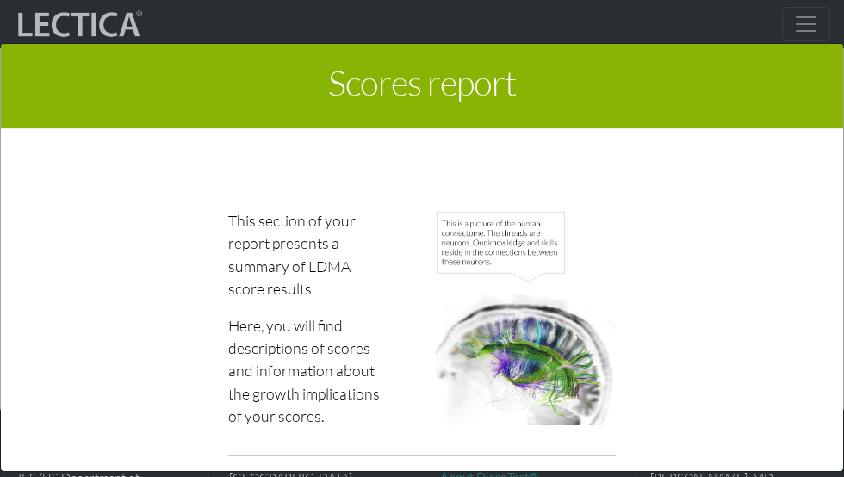
scroll to position [6185, 0]
